Goal: Transaction & Acquisition: Subscribe to service/newsletter

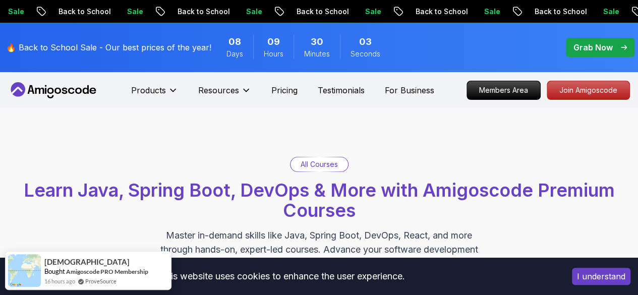
click at [394, 91] on p "For Business" at bounding box center [409, 90] width 49 height 12
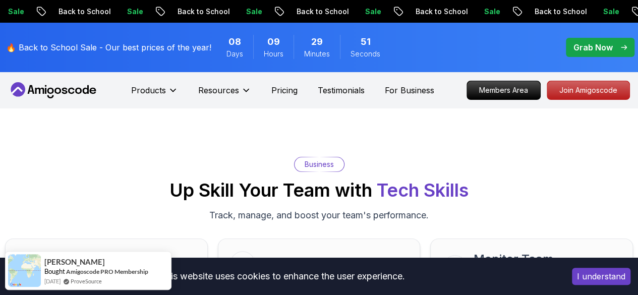
click at [85, 91] on icon at bounding box center [53, 90] width 91 height 16
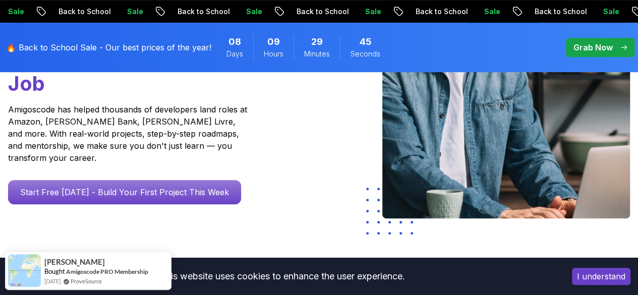
scroll to position [217, 0]
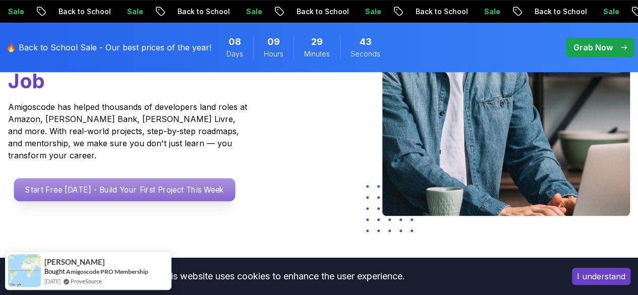
click at [172, 189] on p "Start Free [DATE] - Build Your First Project This Week" at bounding box center [124, 189] width 221 height 23
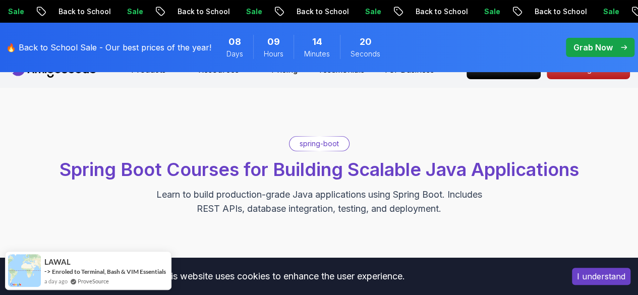
scroll to position [21, 0]
click at [600, 272] on button "I understand" at bounding box center [601, 276] width 58 height 17
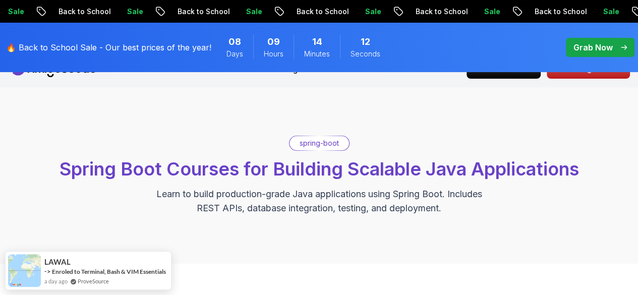
click at [333, 141] on p "spring-boot" at bounding box center [318, 143] width 39 height 10
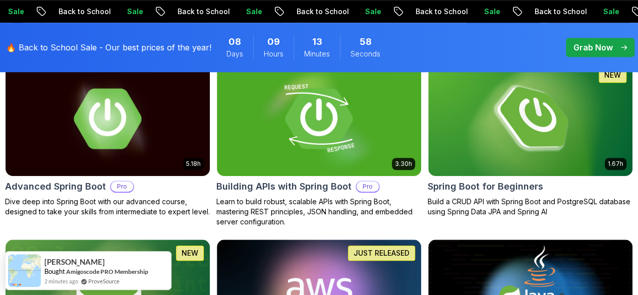
scroll to position [329, 0]
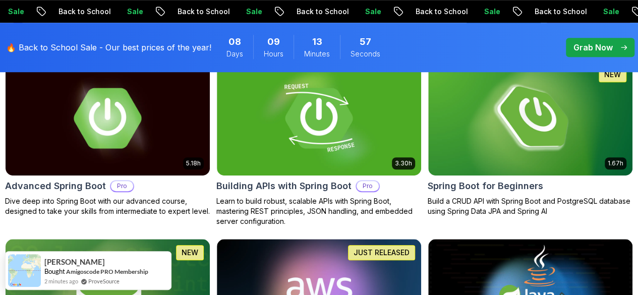
click at [0, 0] on p "Pro" at bounding box center [0, 0] width 0 height 0
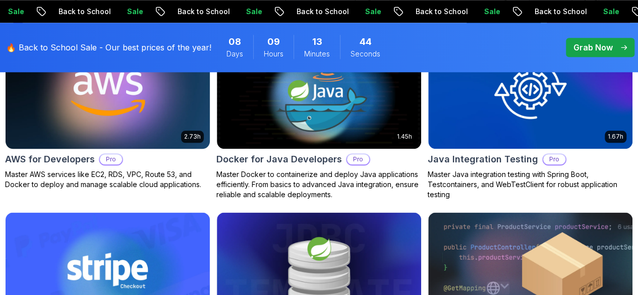
scroll to position [533, 0]
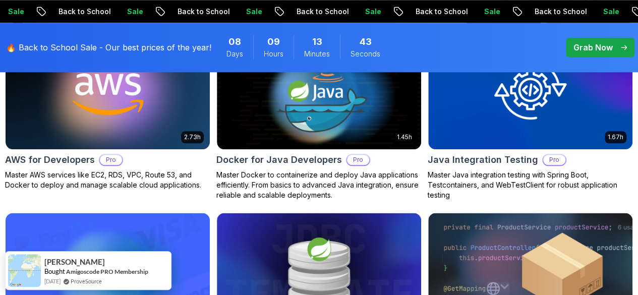
click at [0, 0] on button "Free" at bounding box center [0, 0] width 0 height 0
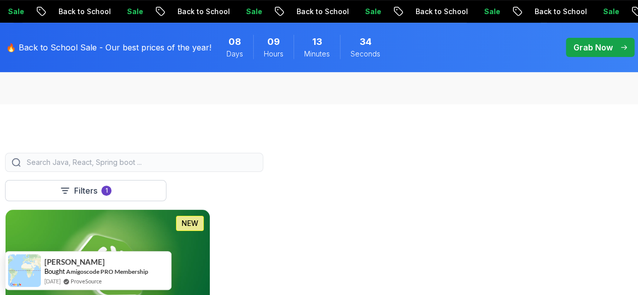
scroll to position [180, 0]
click at [607, 49] on p "Grab Now" at bounding box center [592, 47] width 39 height 12
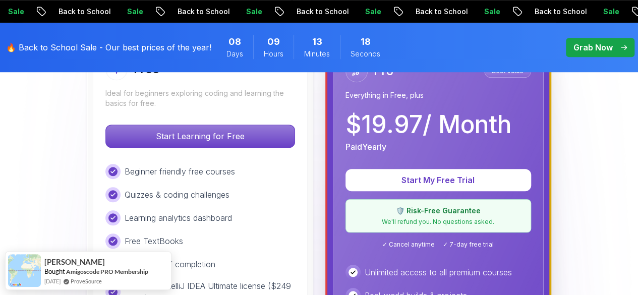
scroll to position [328, 0]
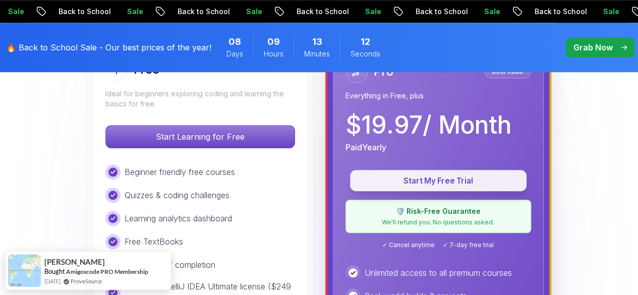
click at [452, 182] on p "Start My Free Trial" at bounding box center [437, 181] width 153 height 12
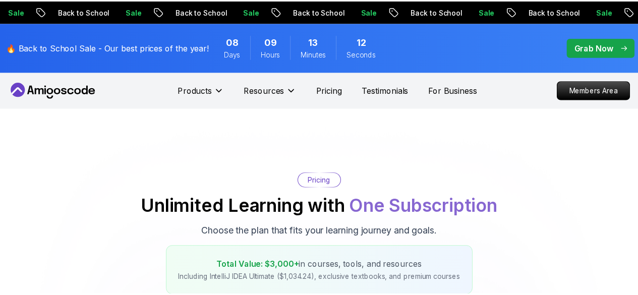
scroll to position [328, 0]
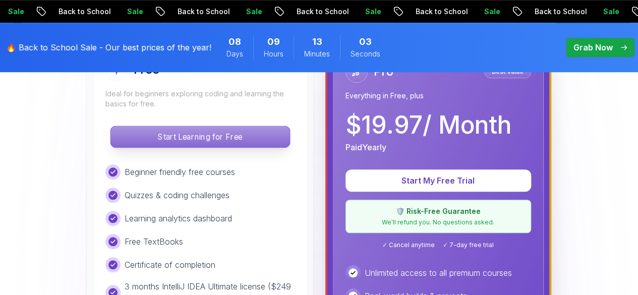
click at [205, 138] on p "Start Learning for Free" at bounding box center [199, 136] width 179 height 21
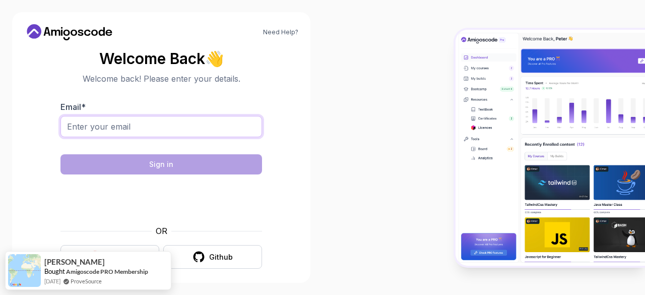
click at [232, 119] on input "Email *" at bounding box center [161, 126] width 202 height 21
click at [408, 159] on div at bounding box center [484, 147] width 323 height 295
